Goal: Transaction & Acquisition: Subscribe to service/newsletter

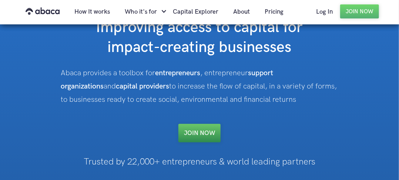
click at [199, 128] on link "Join NOW" at bounding box center [199, 133] width 42 height 18
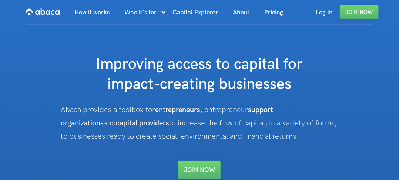
drag, startPoint x: 96, startPoint y: 67, endPoint x: 256, endPoint y: 144, distance: 177.7
click at [256, 144] on div "Improving access to capital for impact-creating businesses Abaca provides a too…" at bounding box center [199, 117] width 279 height 125
copy div "Improving access to capital for impact-creating businesses Abaca provides a too…"
click at [75, 87] on h1 "Improving access to capital for impact-creating businesses" at bounding box center [199, 75] width 279 height 40
drag, startPoint x: 62, startPoint y: 110, endPoint x: 254, endPoint y: 135, distance: 194.3
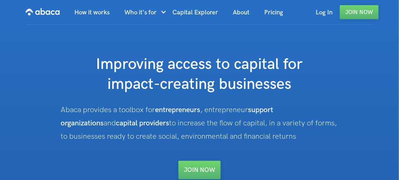
click at [254, 135] on div "Abaca provides a toolbox for entrepreneurs , entrepreneur support organizations…" at bounding box center [199, 124] width 277 height 40
copy div "Abaca provides a toolbox for entrepreneurs , entrepreneur support organizations…"
click at [314, 70] on h1 "Improving access to capital for impact-creating businesses" at bounding box center [199, 75] width 279 height 40
click at [273, 12] on link "Pricing" at bounding box center [274, 12] width 34 height 25
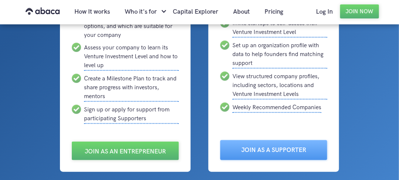
scroll to position [185, 0]
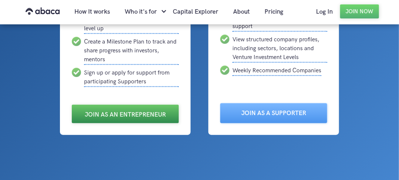
click at [137, 114] on link "Join as an Entrepreneur" at bounding box center [125, 114] width 107 height 18
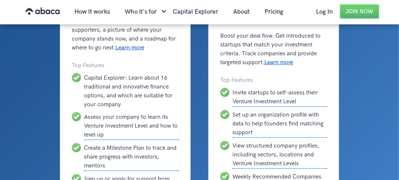
scroll to position [0, 0]
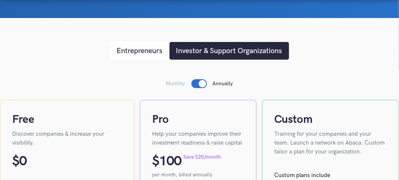
scroll to position [111, 0]
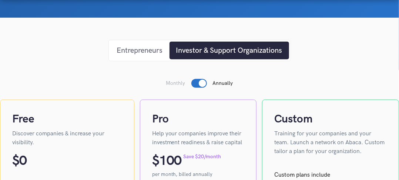
click at [141, 50] on div "Entrepreneurs" at bounding box center [140, 50] width 46 height 11
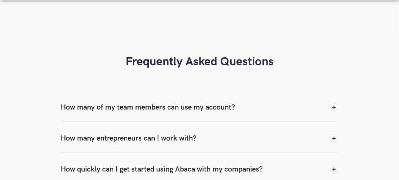
scroll to position [666, 0]
